Goal: Find specific page/section: Find specific page/section

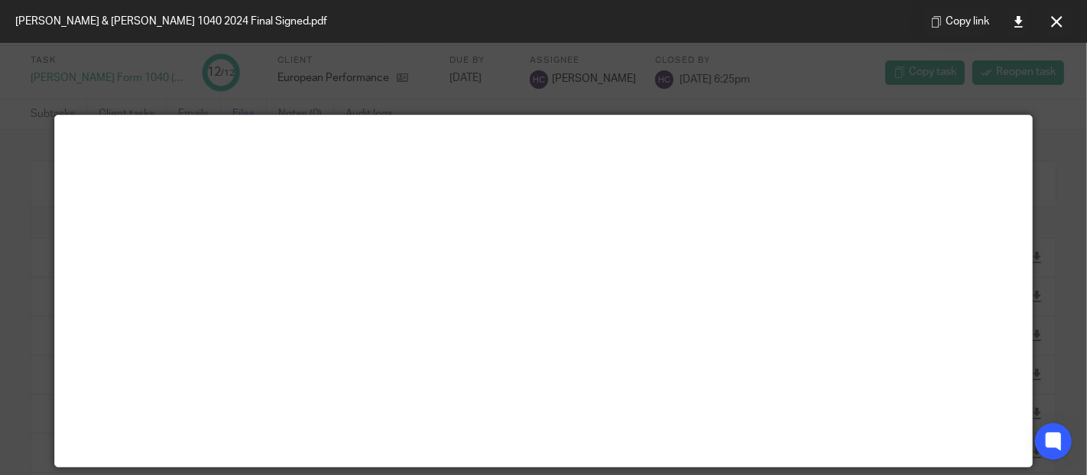
click at [1059, 18] on icon at bounding box center [1056, 21] width 11 height 11
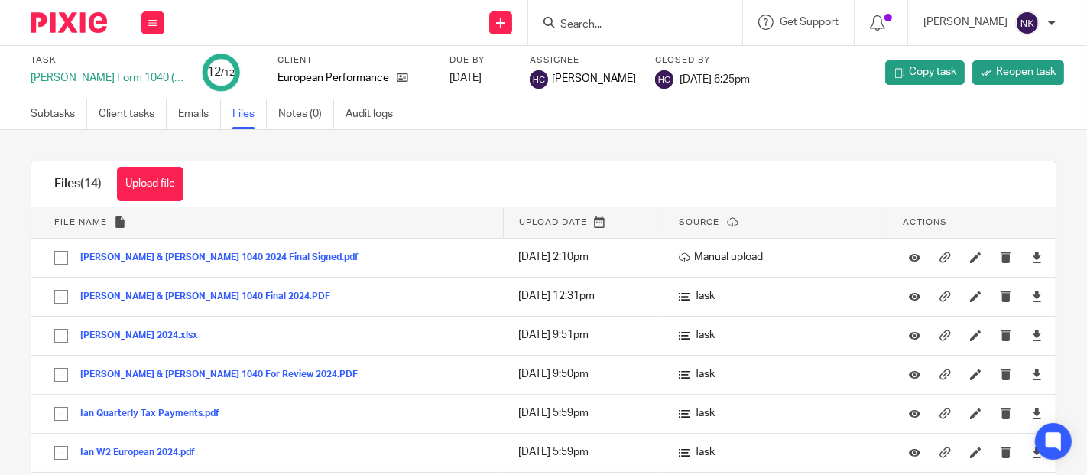
click at [154, 25] on icon at bounding box center [152, 22] width 9 height 9
click at [154, 112] on link "Clients" at bounding box center [149, 116] width 34 height 11
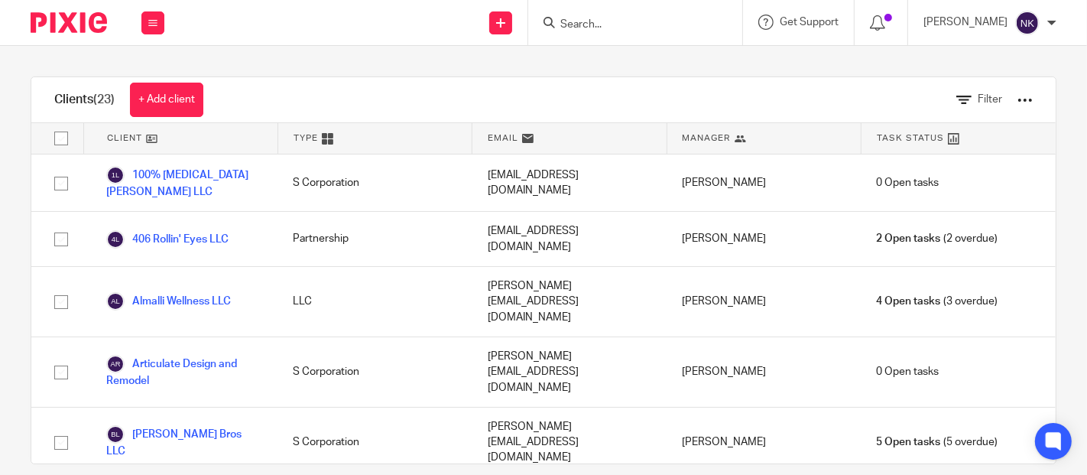
click at [163, 425] on link "[PERSON_NAME] Bros LLC" at bounding box center [184, 442] width 156 height 34
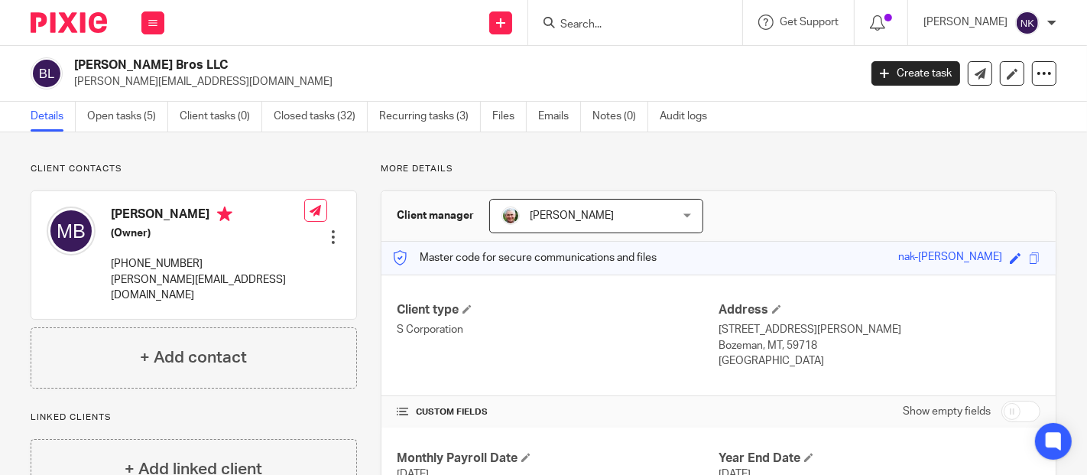
click at [282, 116] on link "Closed tasks (32)" at bounding box center [321, 117] width 94 height 30
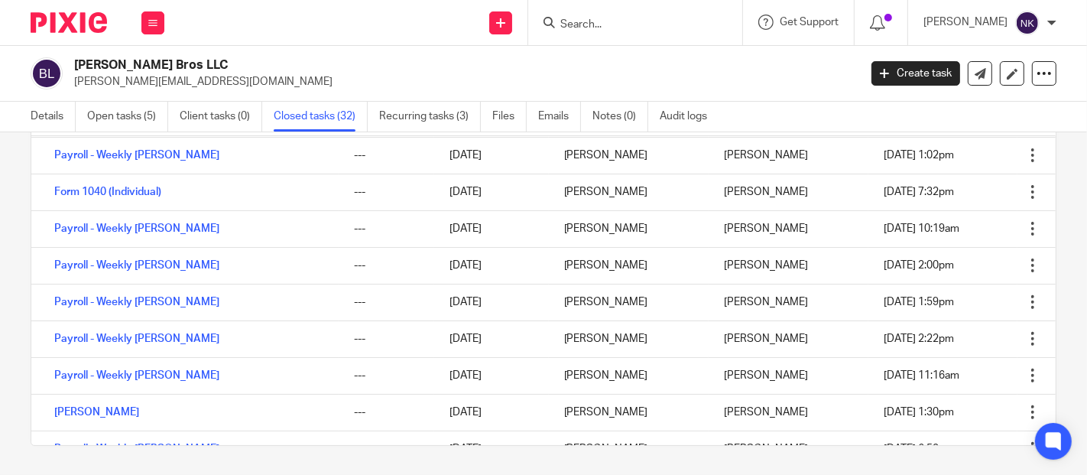
scroll to position [456, 0]
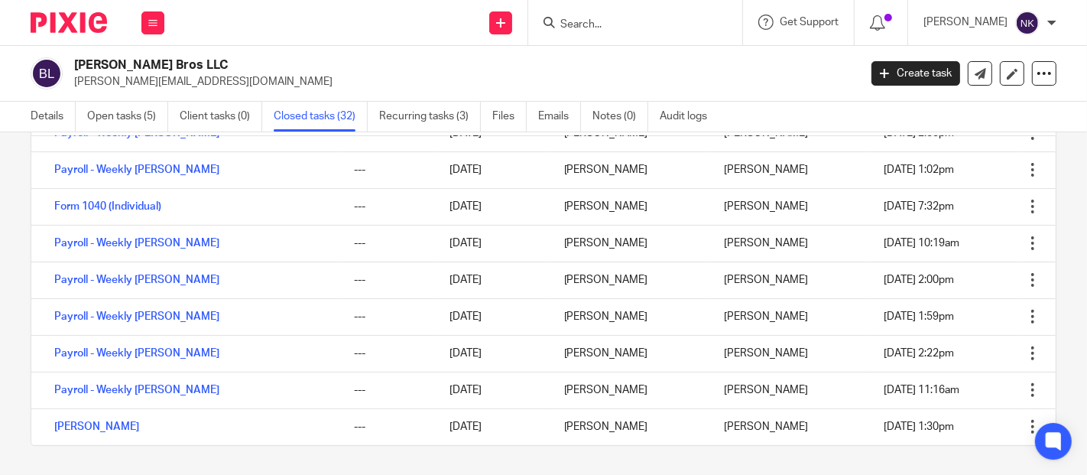
click at [139, 203] on link "Form 1040 (Individual)" at bounding box center [107, 206] width 107 height 11
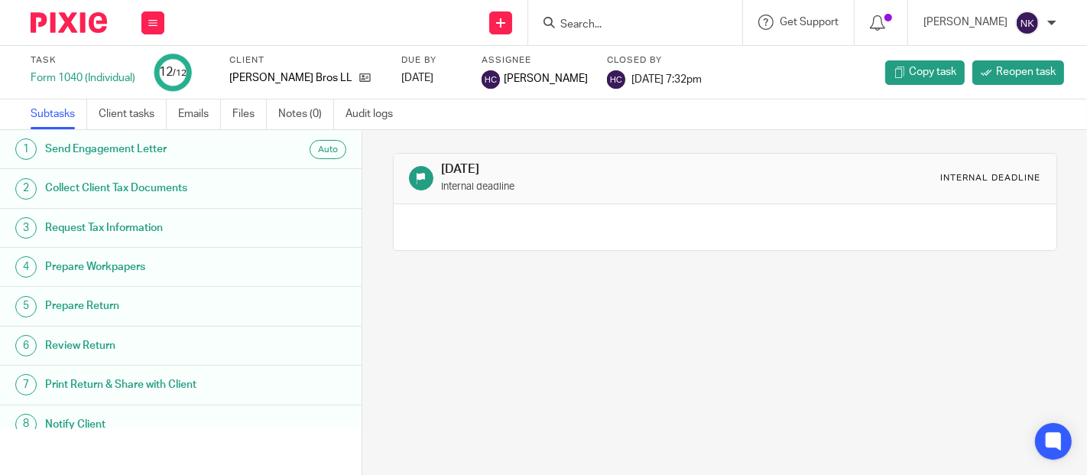
click at [240, 114] on link "Files" at bounding box center [249, 114] width 34 height 30
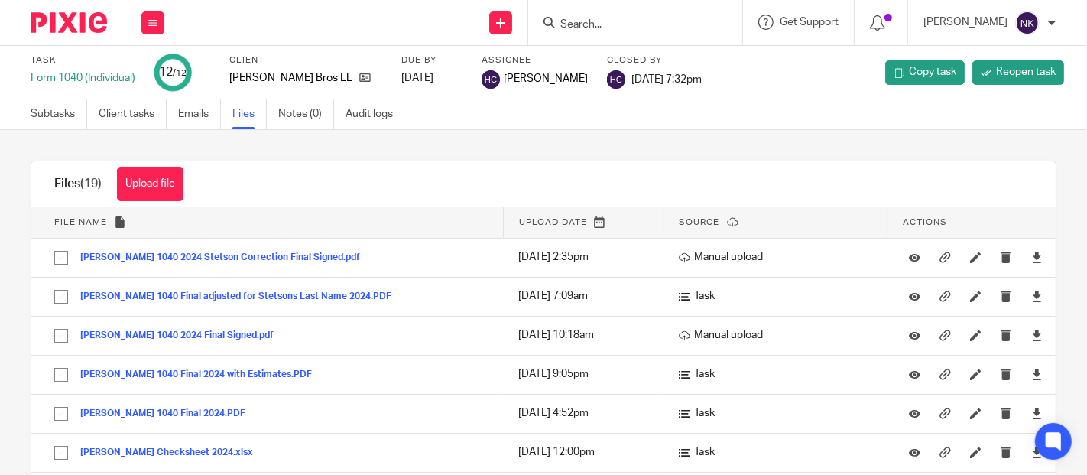
click at [255, 252] on button "Barlow 1040 2024 Stetson Correction Final Signed.pdf" at bounding box center [225, 257] width 291 height 11
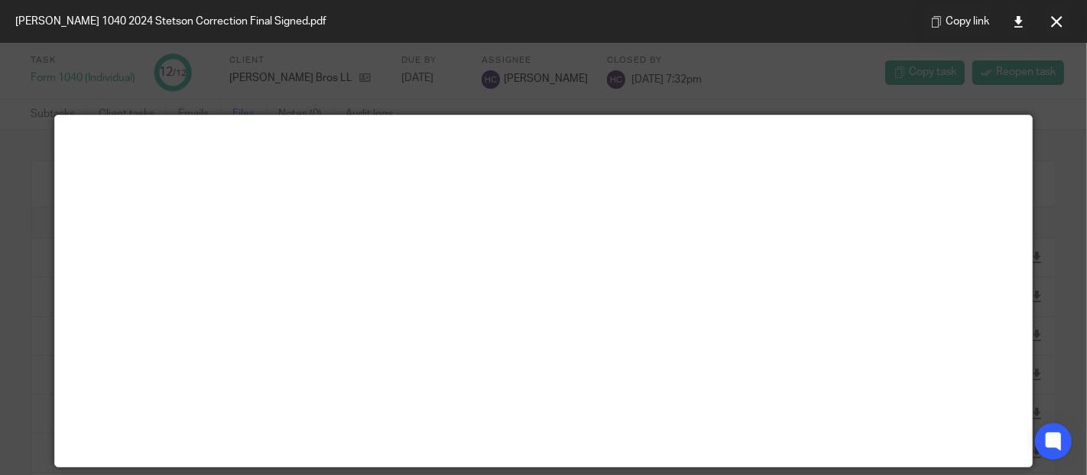
click at [1056, 21] on icon at bounding box center [1056, 21] width 11 height 11
